Goal: Task Accomplishment & Management: Manage account settings

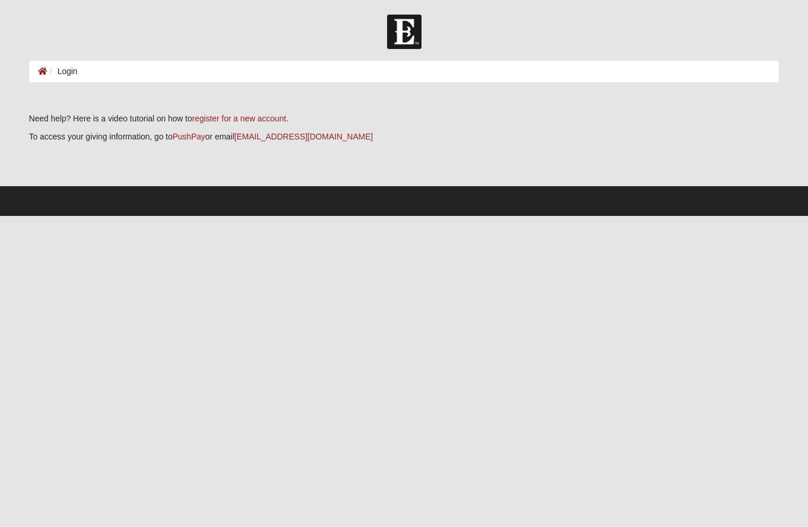
click at [135, 70] on ol "Login" at bounding box center [404, 72] width 750 height 22
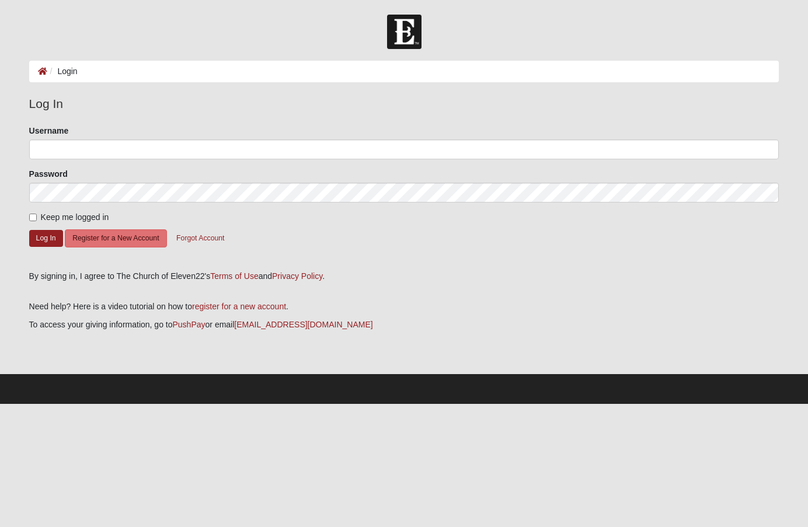
click at [69, 69] on li "Login" at bounding box center [62, 71] width 30 height 12
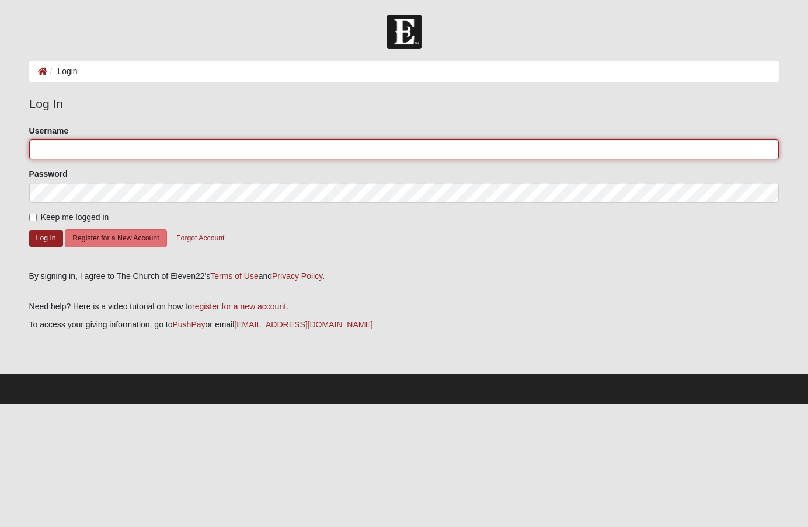
click at [82, 151] on input "Username" at bounding box center [404, 150] width 750 height 20
type input "Guiselle#58"
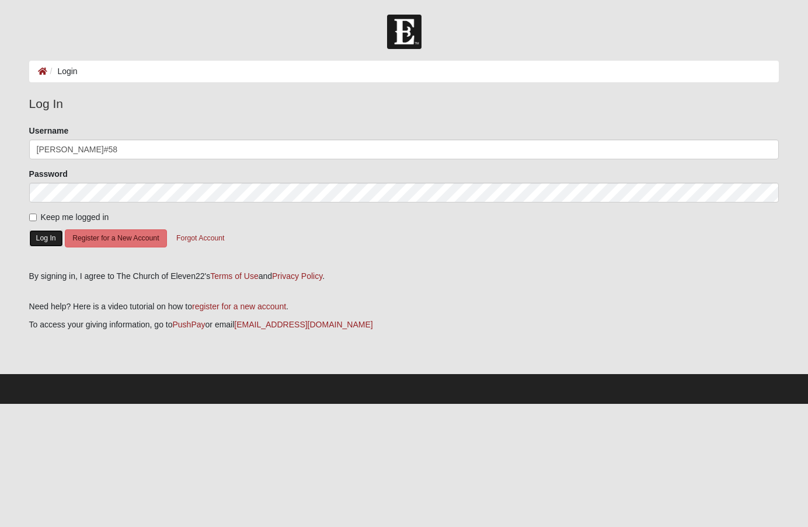
click at [47, 232] on button "Log In" at bounding box center [46, 238] width 34 height 17
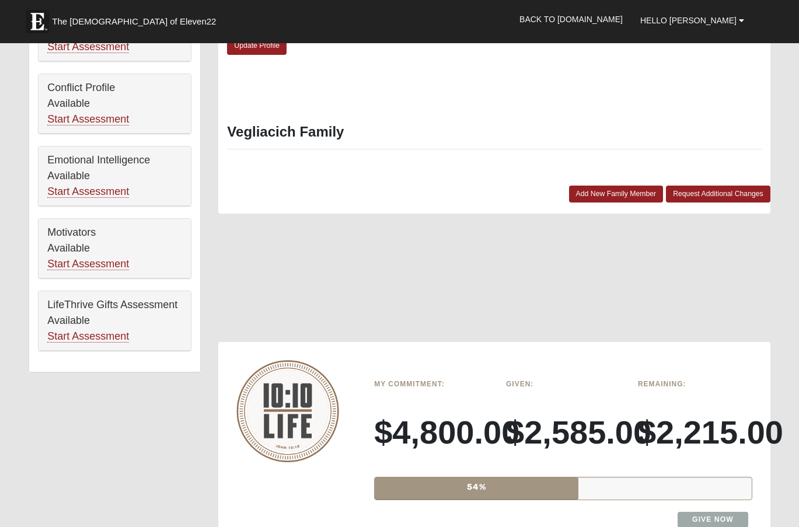
scroll to position [642, 0]
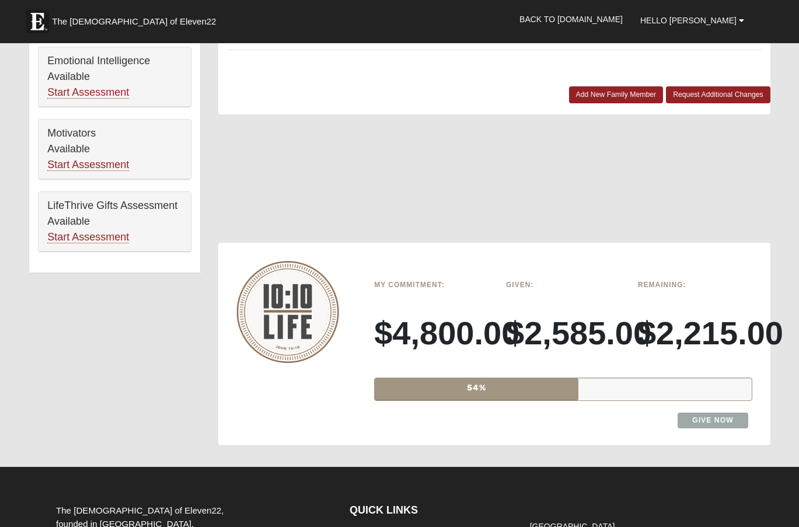
click at [484, 374] on div "54%" at bounding box center [564, 391] width 396 height 44
click at [506, 333] on div "Given: $2,585.00" at bounding box center [564, 323] width 132 height 94
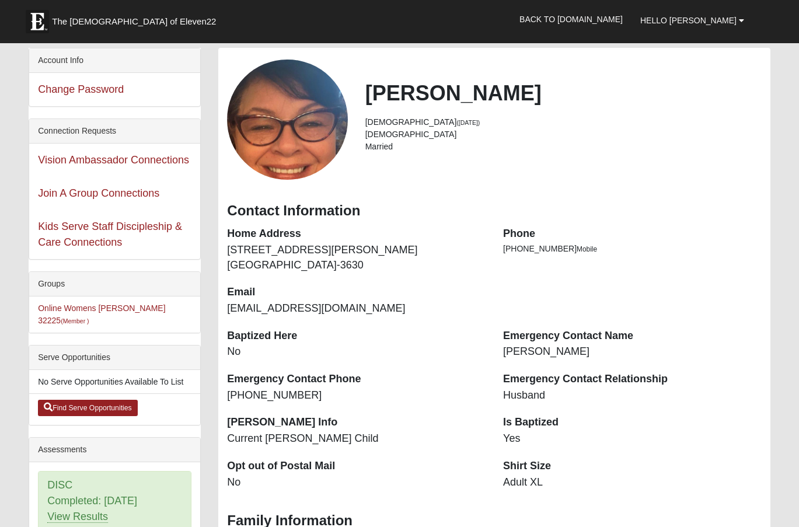
scroll to position [0, 0]
click at [738, 19] on link "Hello [PERSON_NAME]" at bounding box center [692, 20] width 121 height 29
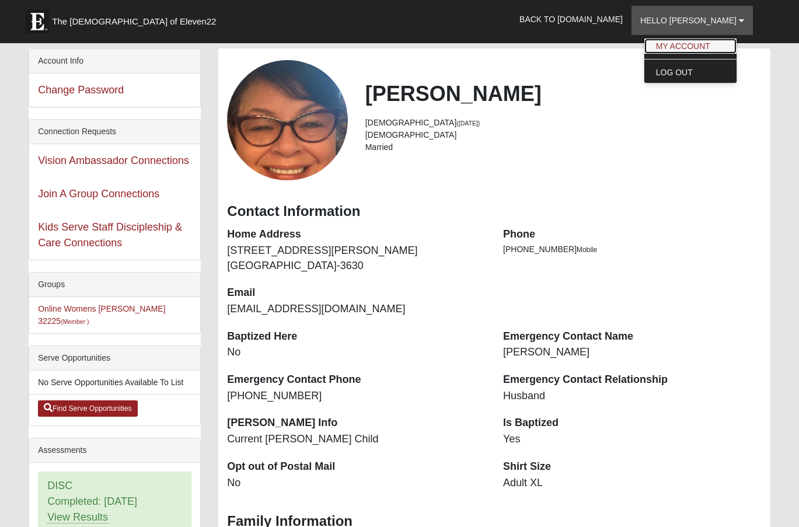
click at [700, 46] on link "My Account" at bounding box center [691, 46] width 92 height 15
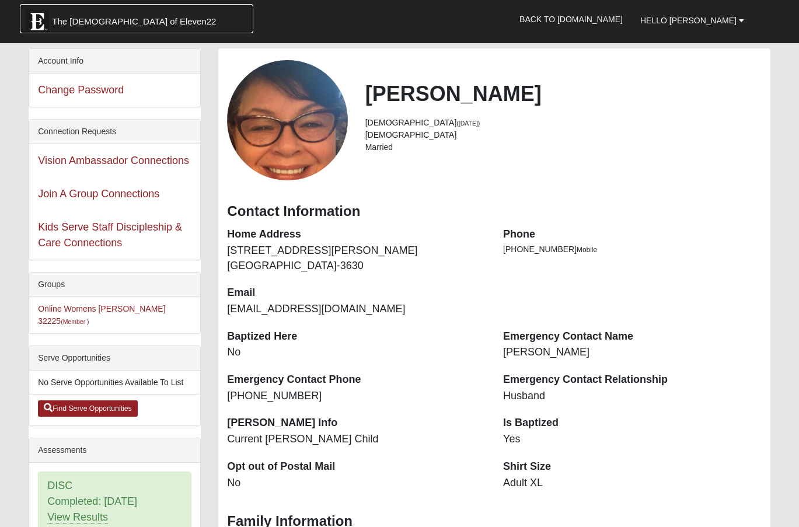
click at [117, 22] on span "The [DEMOGRAPHIC_DATA] of Eleven22" at bounding box center [134, 22] width 164 height 12
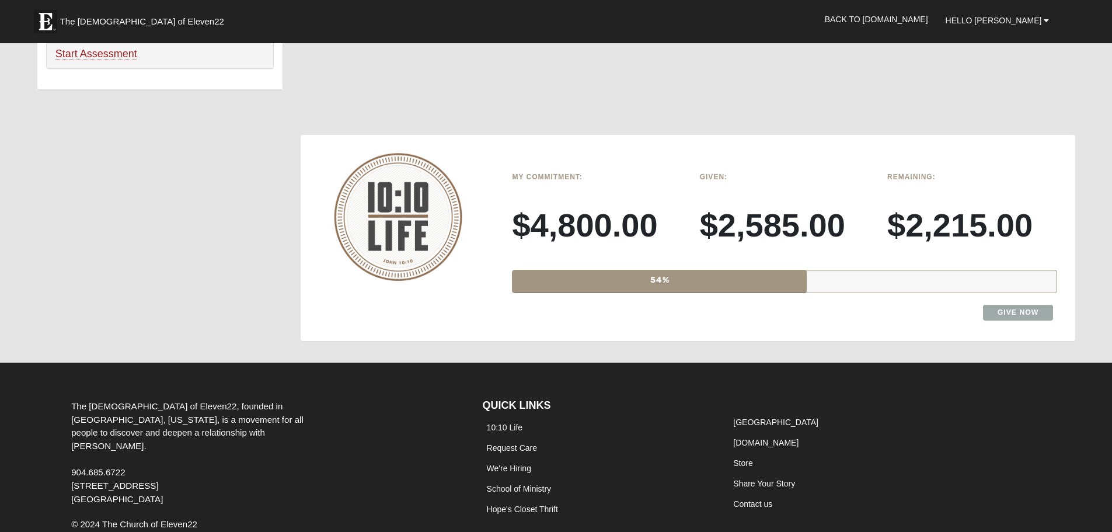
scroll to position [878, 0]
